Goal: Entertainment & Leisure: Consume media (video, audio)

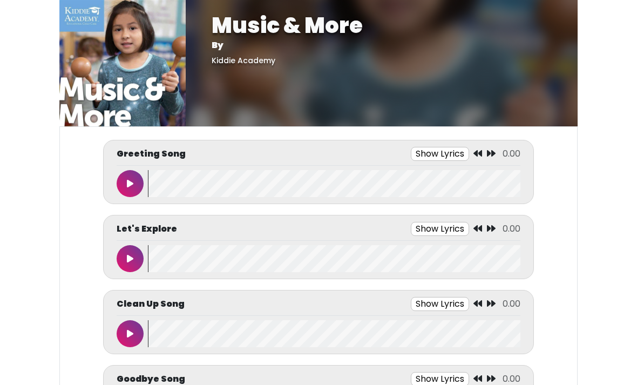
click at [121, 188] on button at bounding box center [130, 183] width 27 height 27
click at [122, 190] on button at bounding box center [130, 183] width 27 height 27
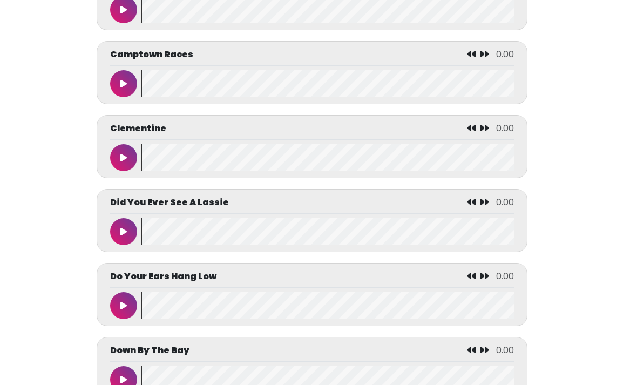
scroll to position [1440, 0]
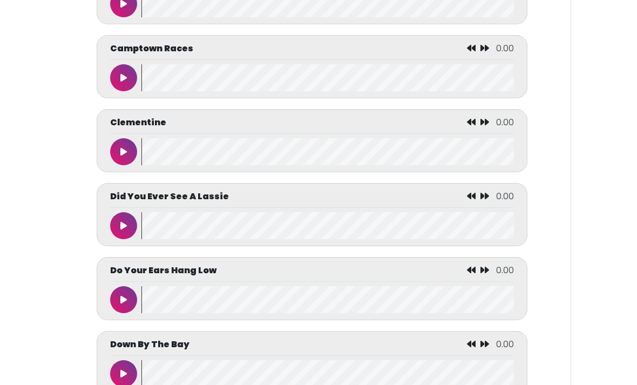
click at [117, 229] on button at bounding box center [123, 225] width 27 height 27
click at [126, 236] on button at bounding box center [123, 225] width 27 height 27
click at [447, 200] on icon at bounding box center [449, 196] width 9 height 9
click at [448, 200] on icon at bounding box center [449, 196] width 9 height 9
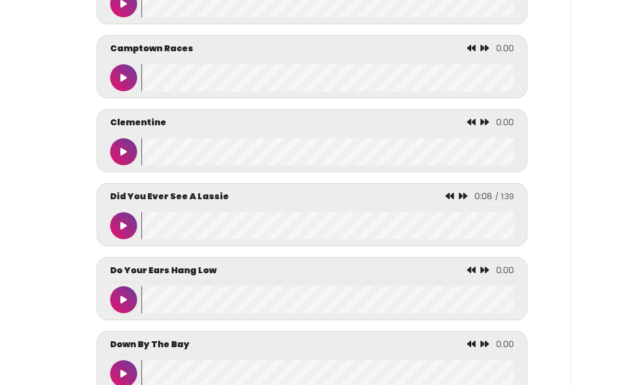
click at [115, 231] on button at bounding box center [123, 225] width 27 height 27
click at [117, 235] on button at bounding box center [123, 225] width 27 height 27
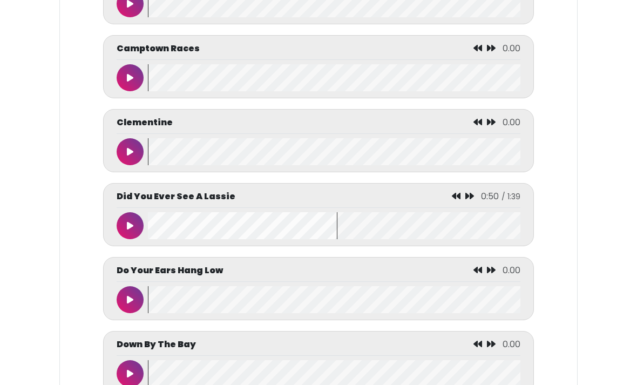
scroll to position [0, 0]
click at [314, 235] on wave at bounding box center [334, 225] width 372 height 27
click at [459, 197] on div "Did You Ever See A Lassie 0:50 / 1:39" at bounding box center [318, 214] width 431 height 63
click at [457, 200] on icon at bounding box center [456, 196] width 9 height 9
click at [460, 200] on icon at bounding box center [456, 196] width 9 height 9
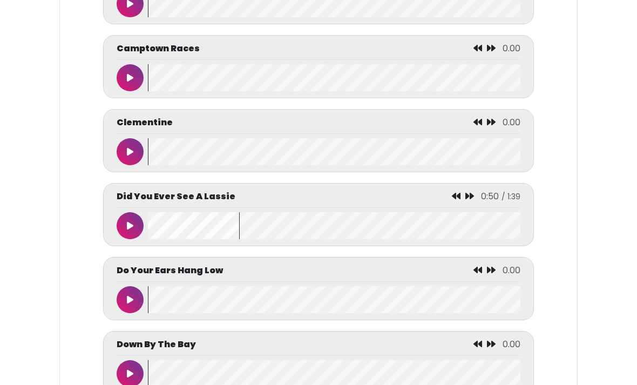
click at [456, 200] on icon at bounding box center [456, 196] width 9 height 9
click at [451, 202] on div "Did You Ever See A Lassie 0:50 / 1:39" at bounding box center [319, 199] width 404 height 18
click at [454, 200] on icon at bounding box center [456, 196] width 9 height 9
click at [128, 230] on icon at bounding box center [130, 225] width 6 height 9
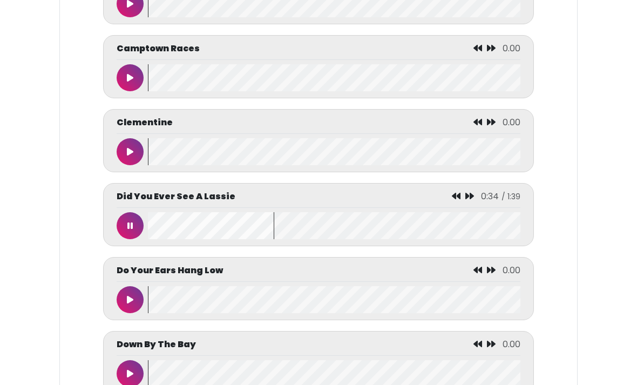
click at [123, 246] on div "Did You Ever See A Lassie 0:34 / 1:39" at bounding box center [318, 214] width 431 height 63
click at [121, 231] on button at bounding box center [130, 225] width 27 height 27
